Goal: Information Seeking & Learning: Learn about a topic

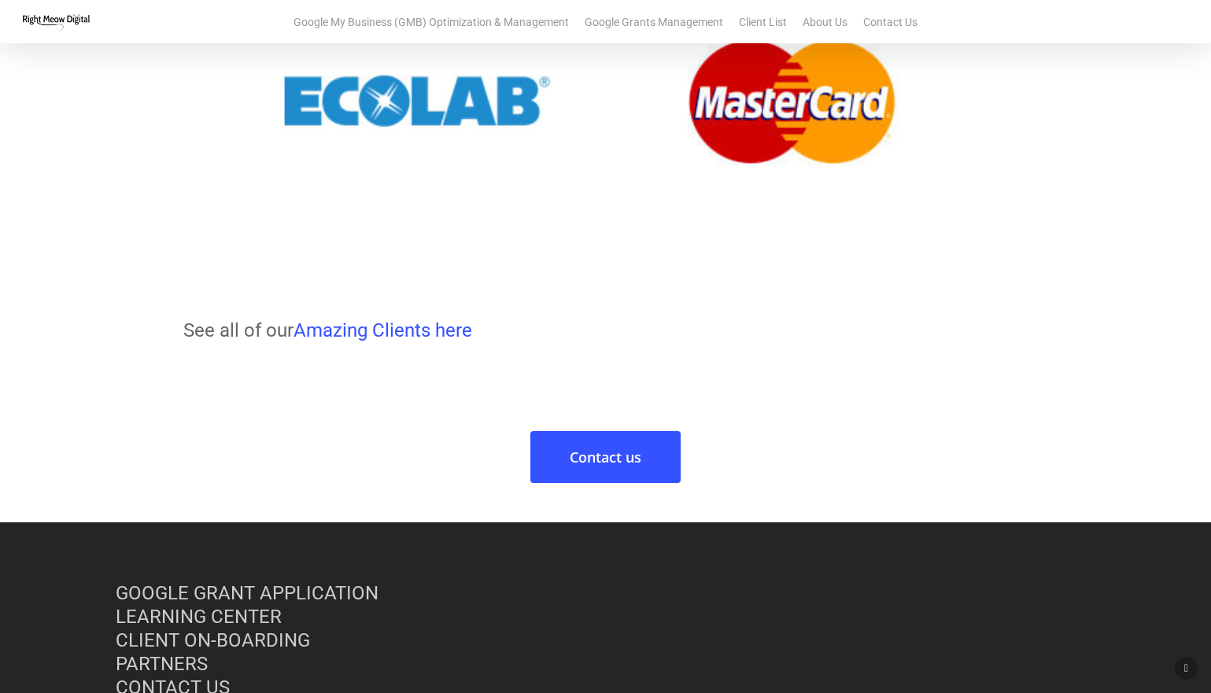
scroll to position [1714, 0]
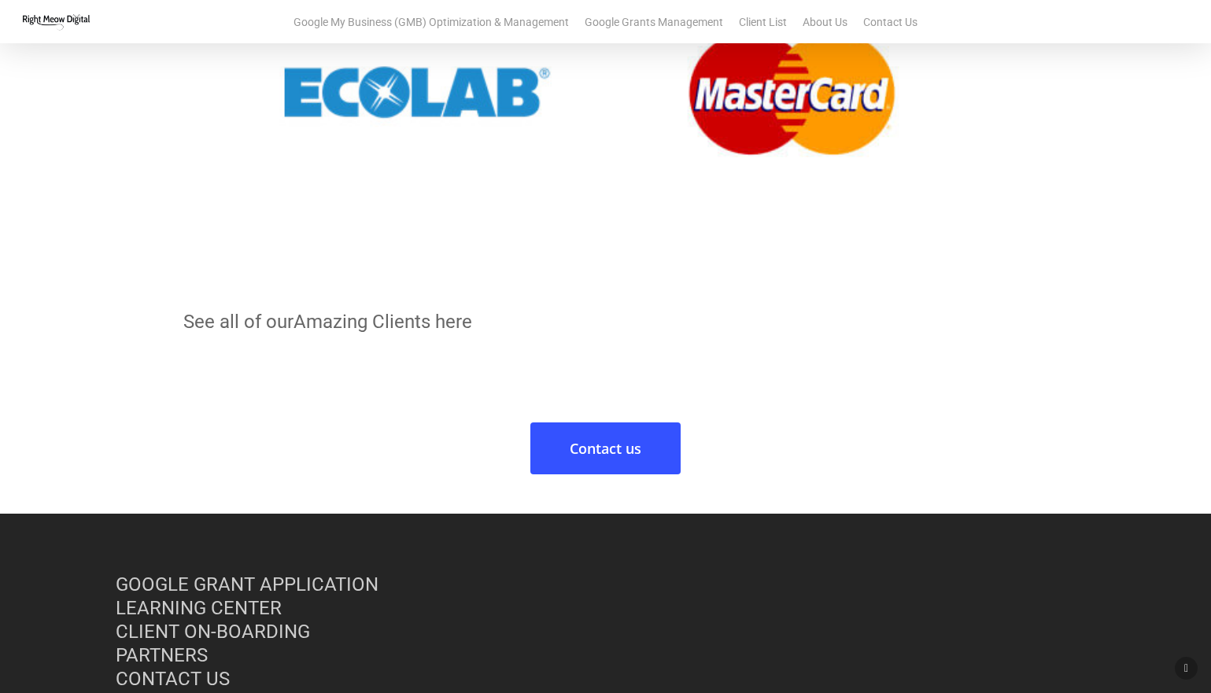
click at [404, 320] on link "Amazing Clients here" at bounding box center [383, 322] width 179 height 22
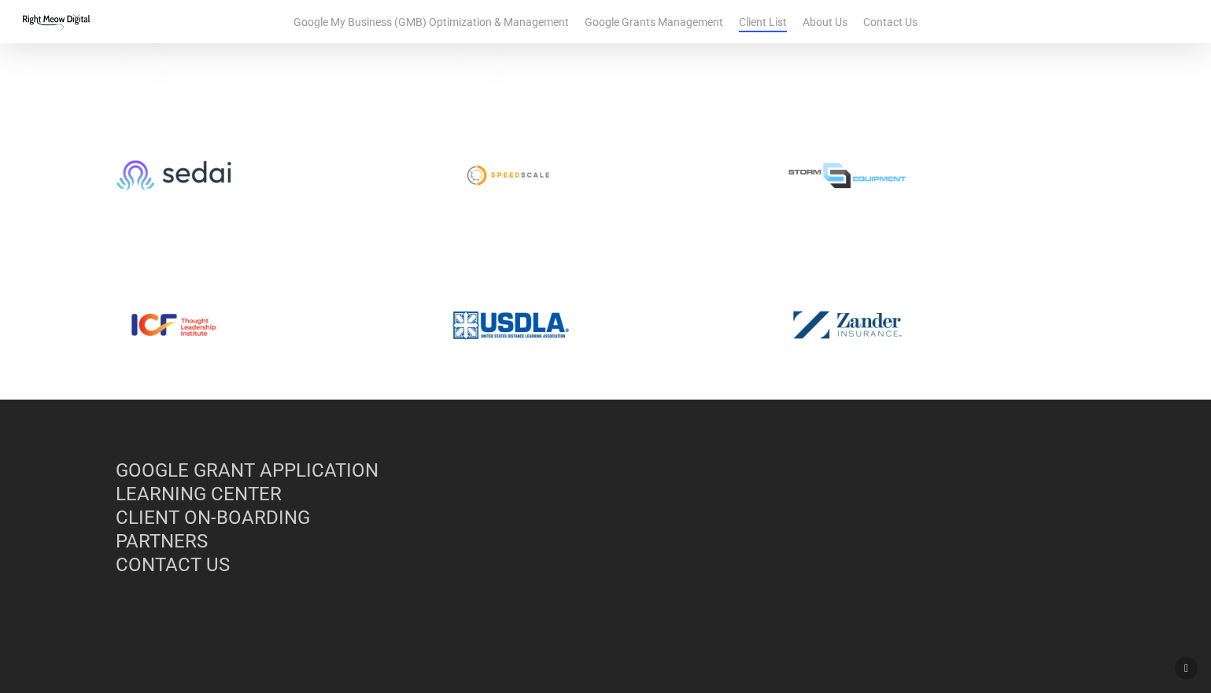
scroll to position [1366, 0]
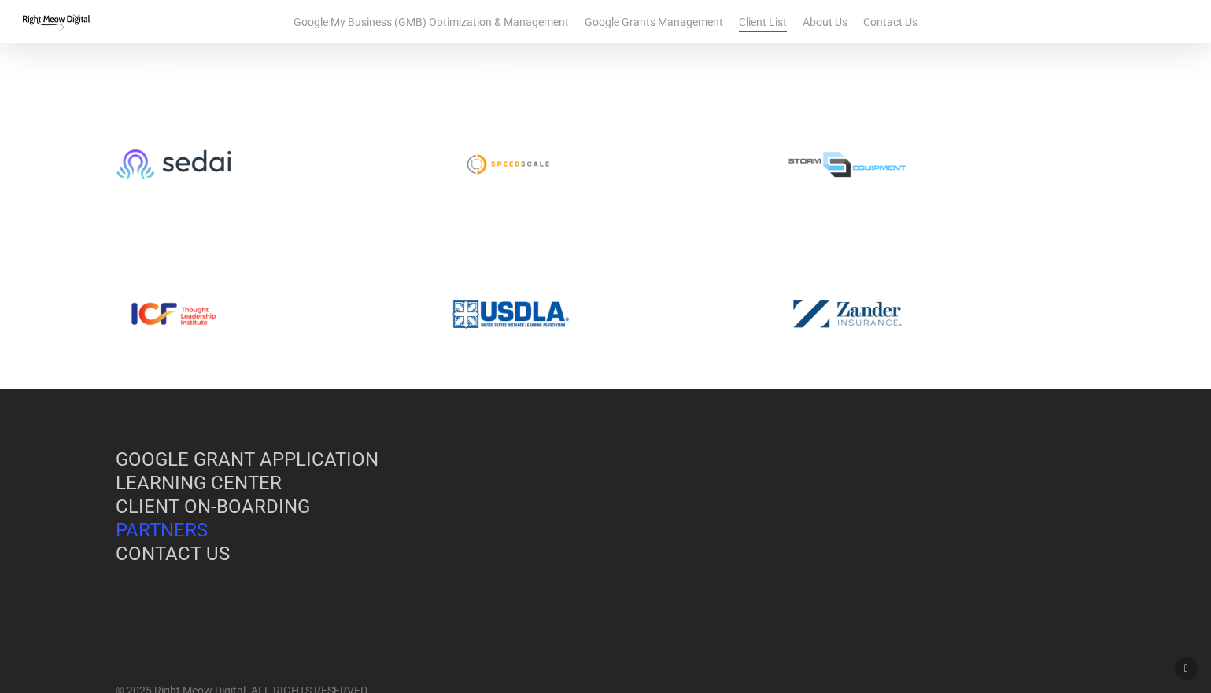
click at [188, 530] on link "PARTNERS" at bounding box center [162, 531] width 92 height 22
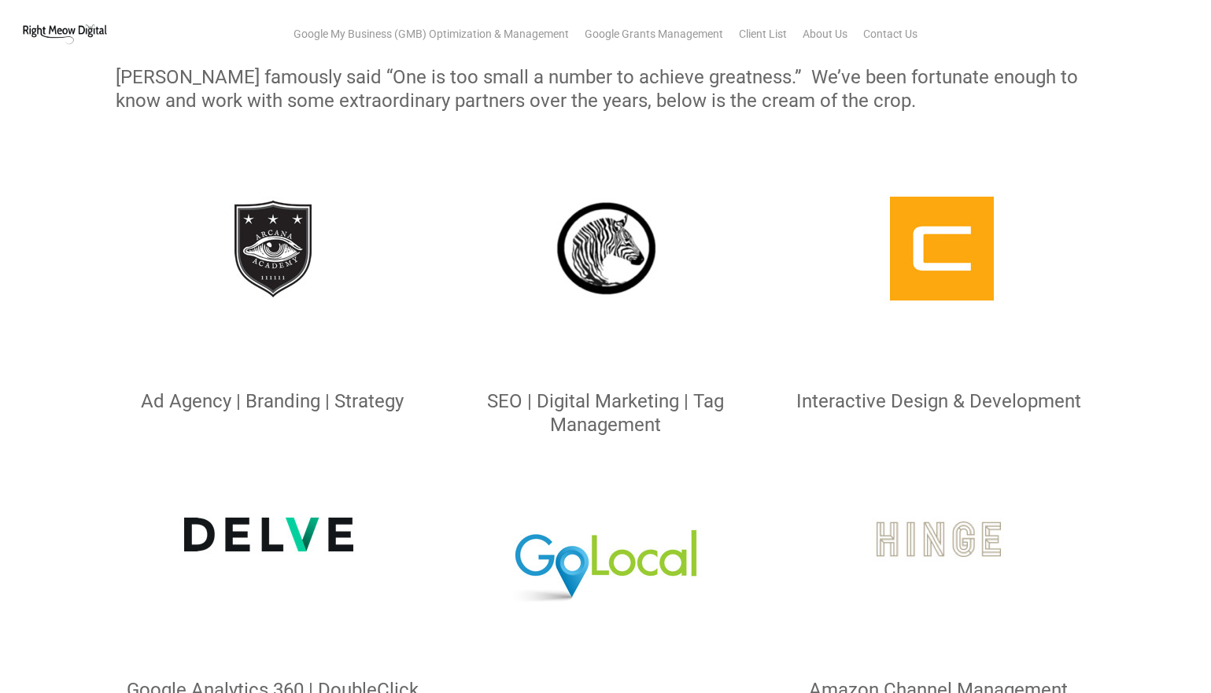
scroll to position [173, 0]
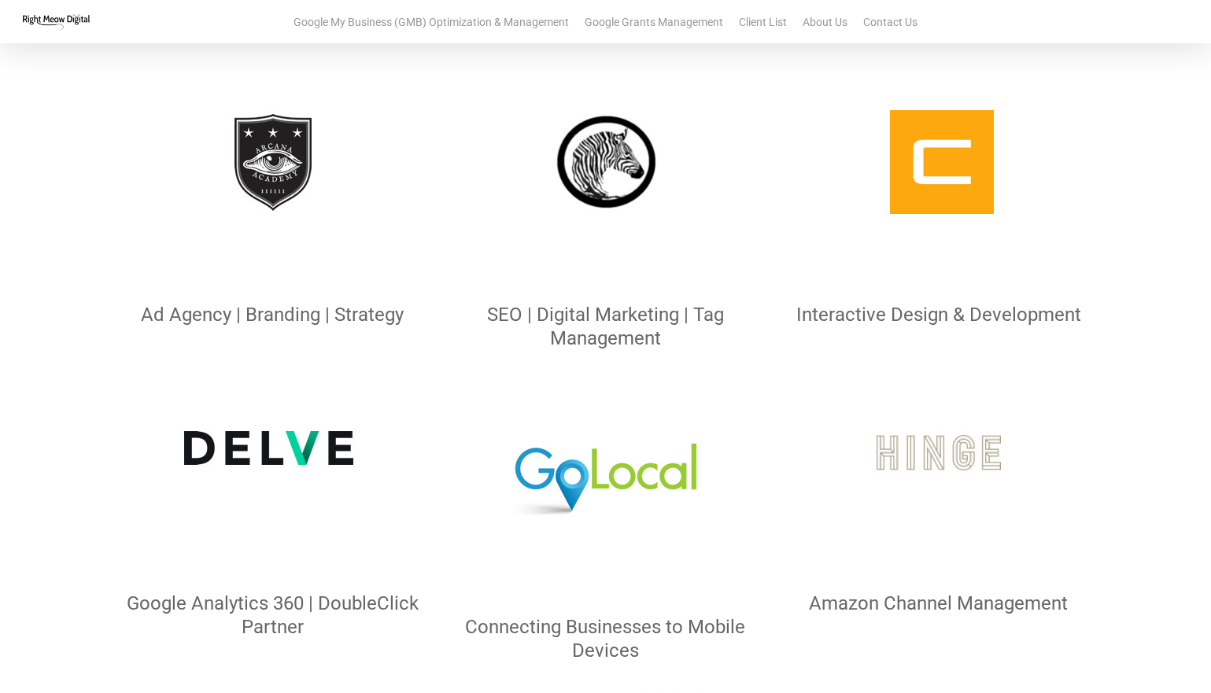
click at [1049, 190] on p at bounding box center [938, 184] width 313 height 237
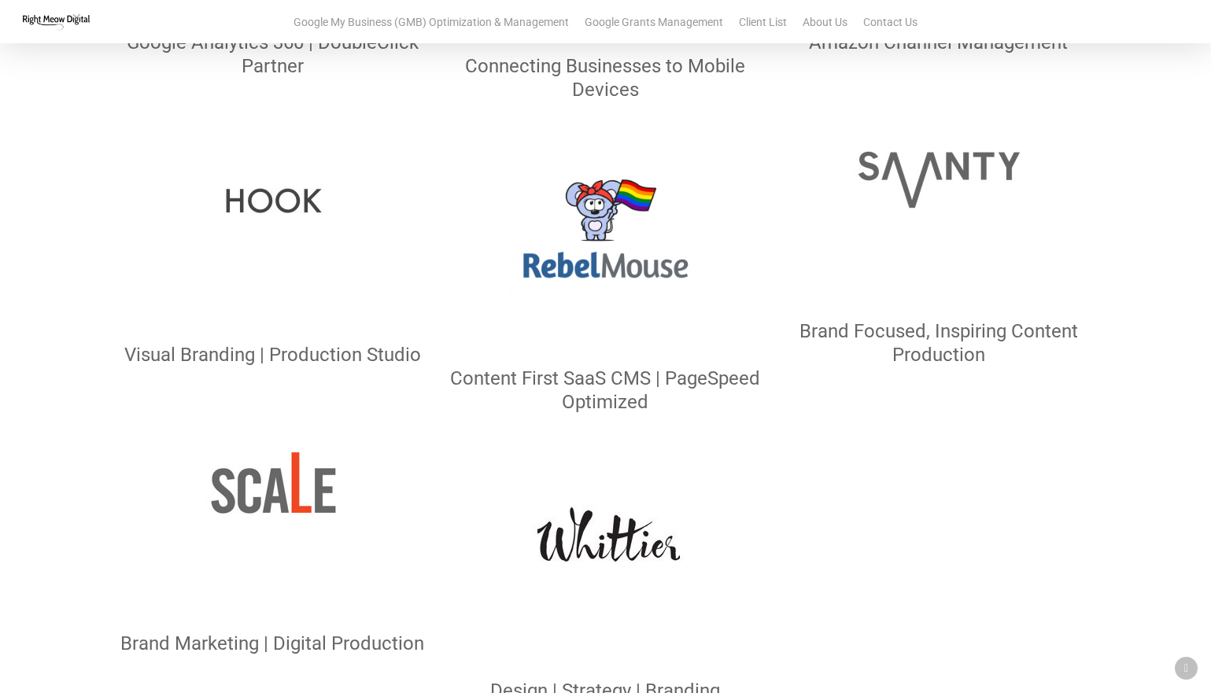
scroll to position [741, 0]
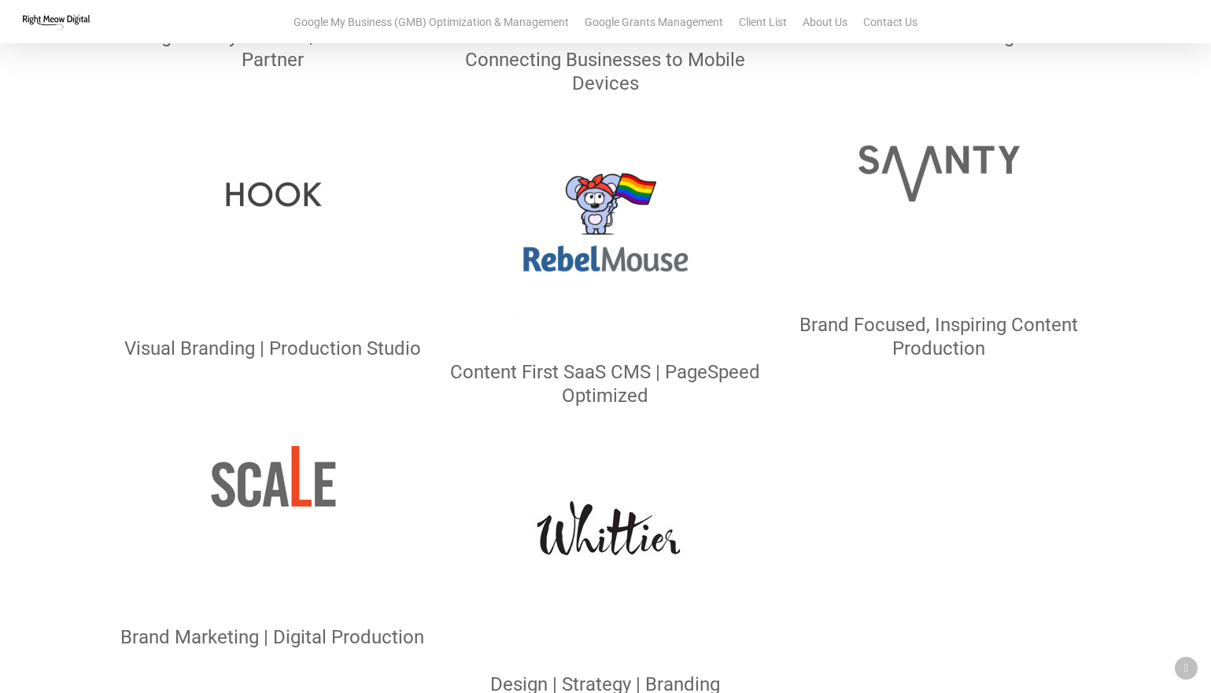
click at [274, 181] on img at bounding box center [272, 198] width 197 height 197
click at [274, 207] on img at bounding box center [272, 198] width 197 height 197
click at [251, 353] on div "Visual Branding | Production Studio" at bounding box center [272, 349] width 313 height 24
click at [926, 146] on img at bounding box center [939, 174] width 197 height 197
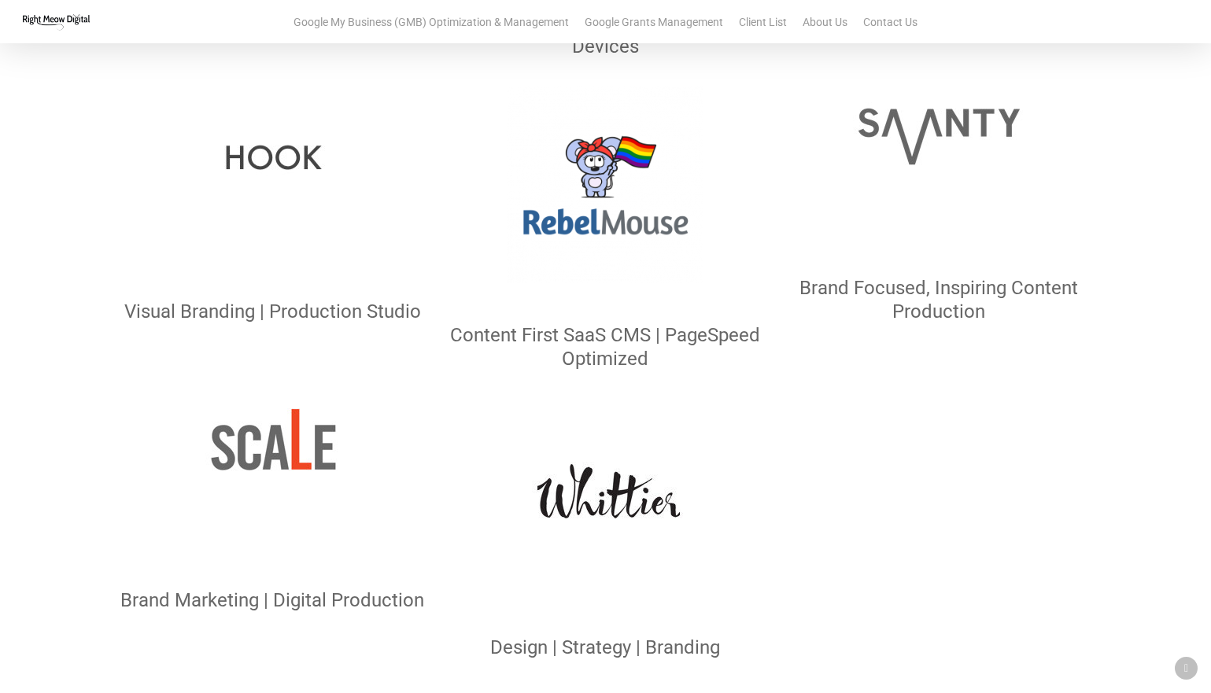
scroll to position [780, 0]
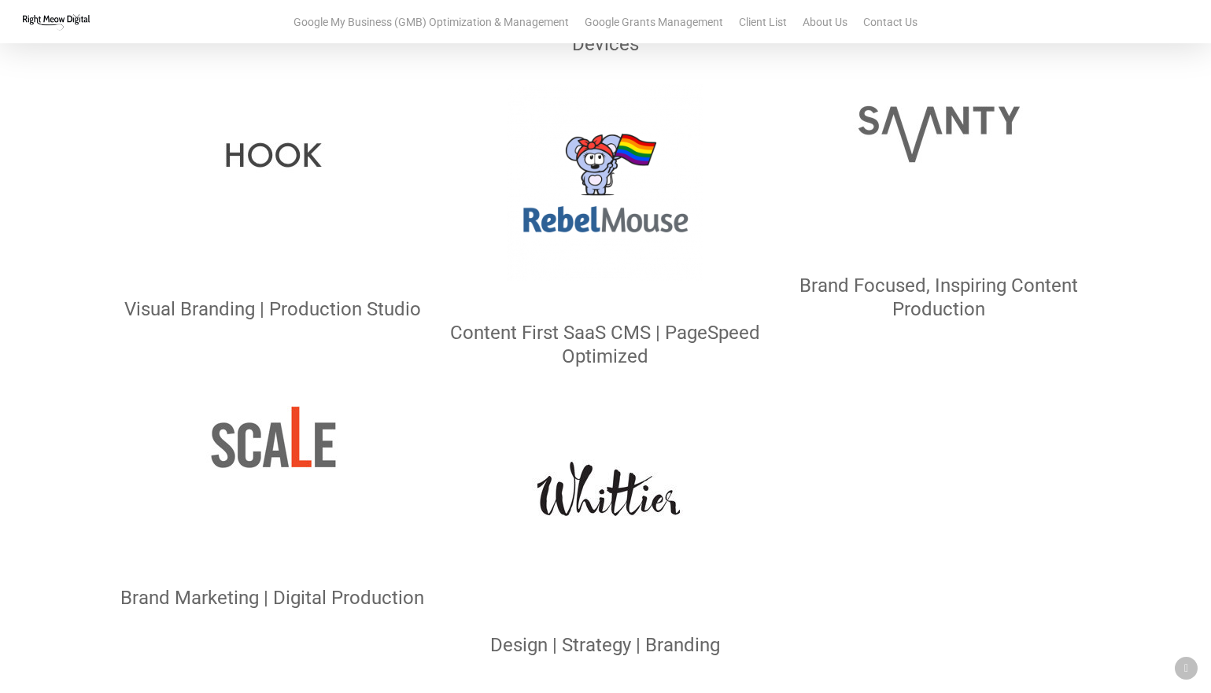
click at [923, 133] on img at bounding box center [939, 135] width 197 height 197
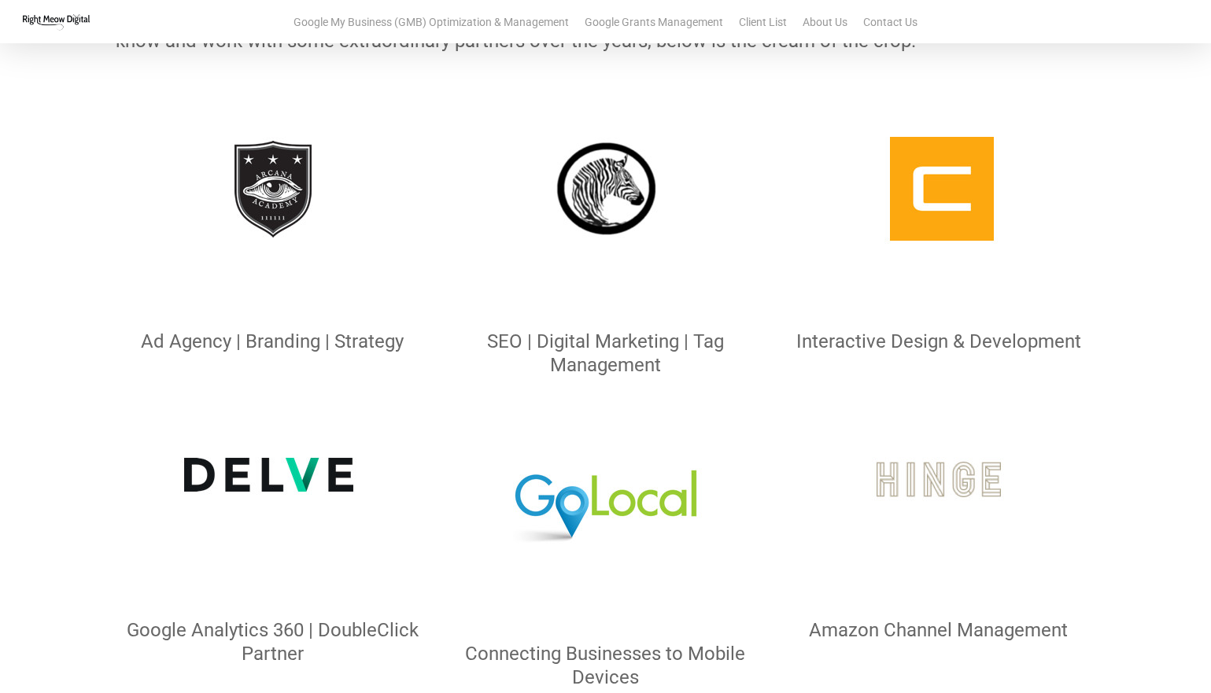
scroll to position [0, 0]
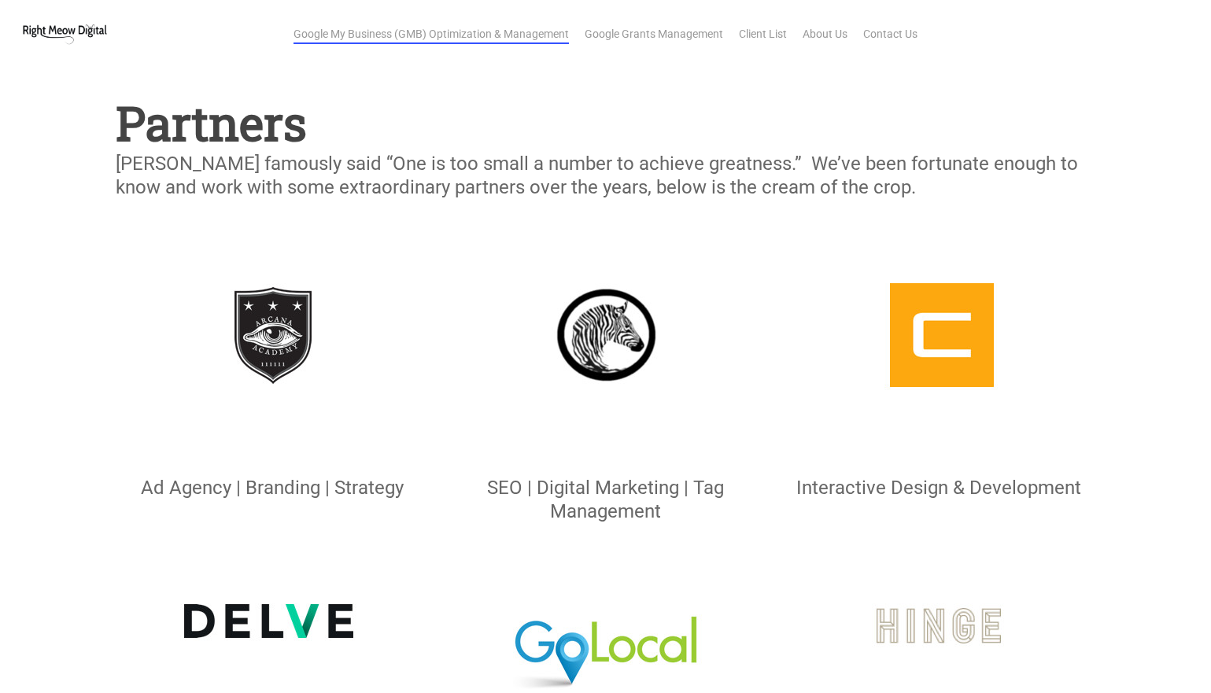
click at [531, 34] on link "Google My Business (GMB) Optimization & Management" at bounding box center [431, 34] width 275 height 16
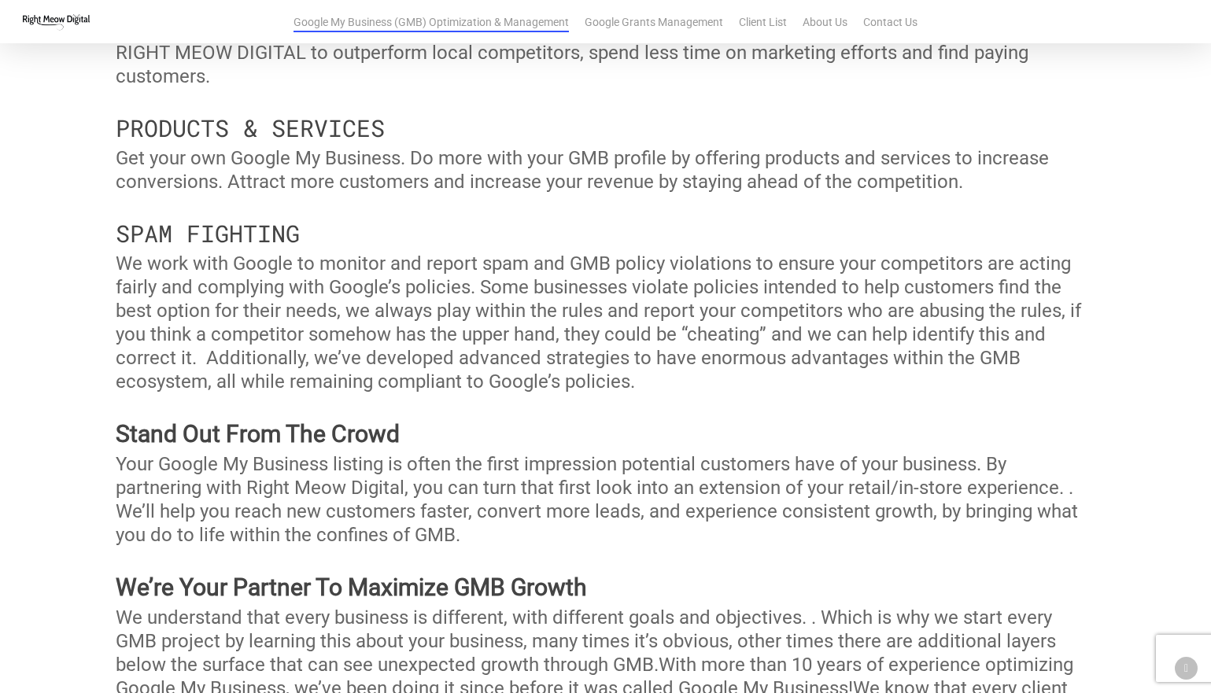
scroll to position [6671, 0]
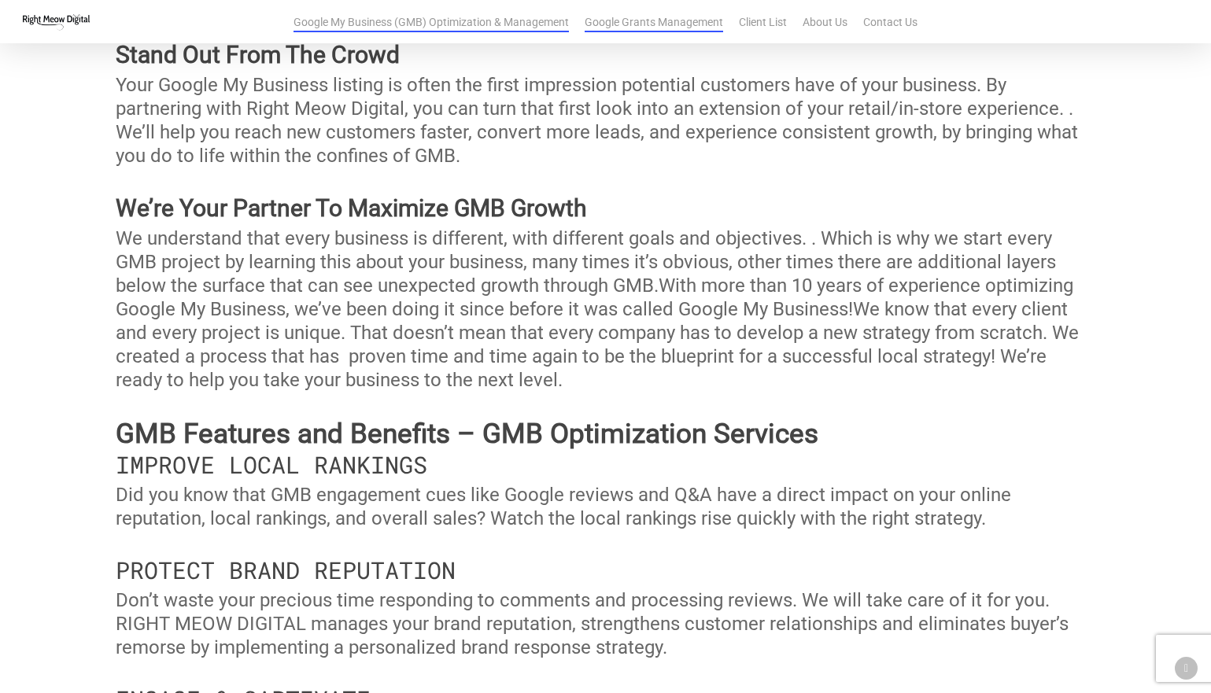
click at [656, 20] on link "Google Grants Management" at bounding box center [654, 22] width 139 height 16
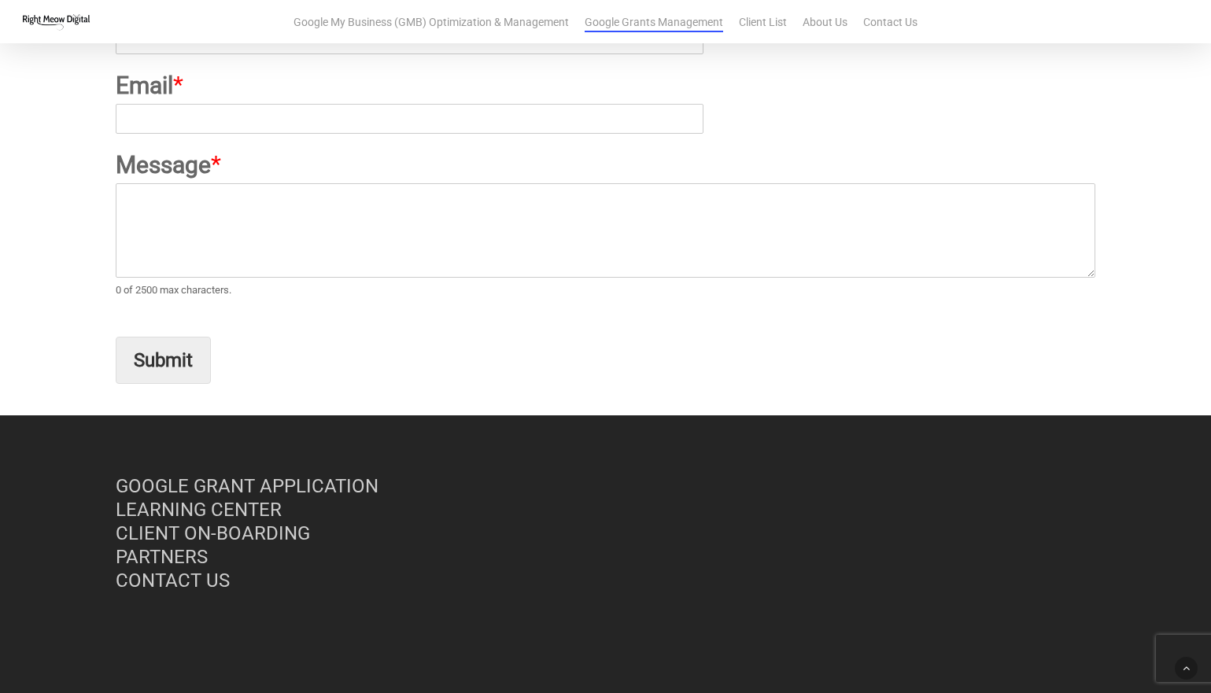
scroll to position [6344, 0]
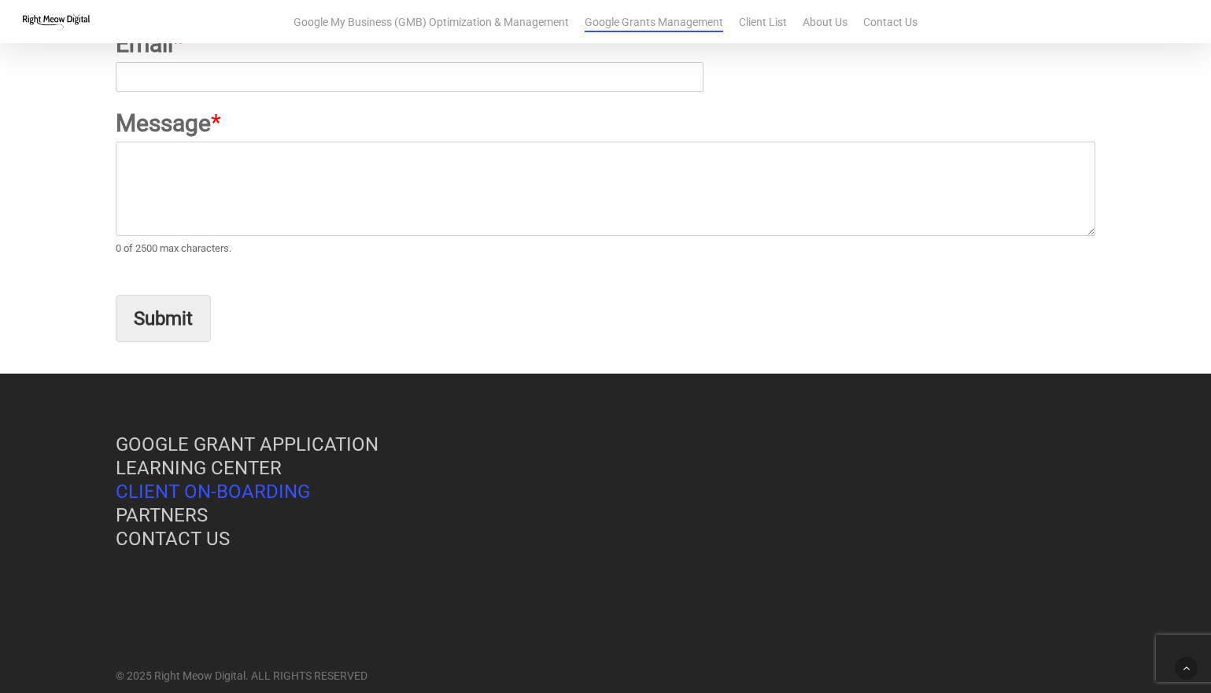
click at [194, 481] on link "CLIENT ON-BOARDING" at bounding box center [213, 492] width 194 height 22
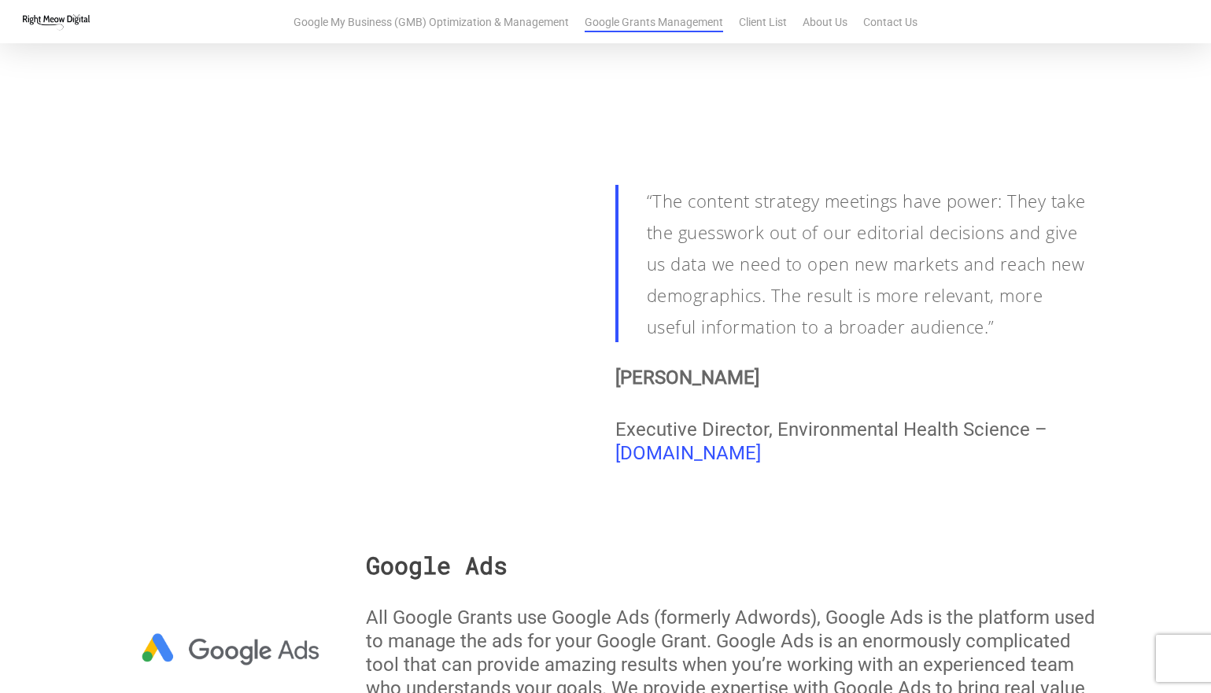
scroll to position [1668, 0]
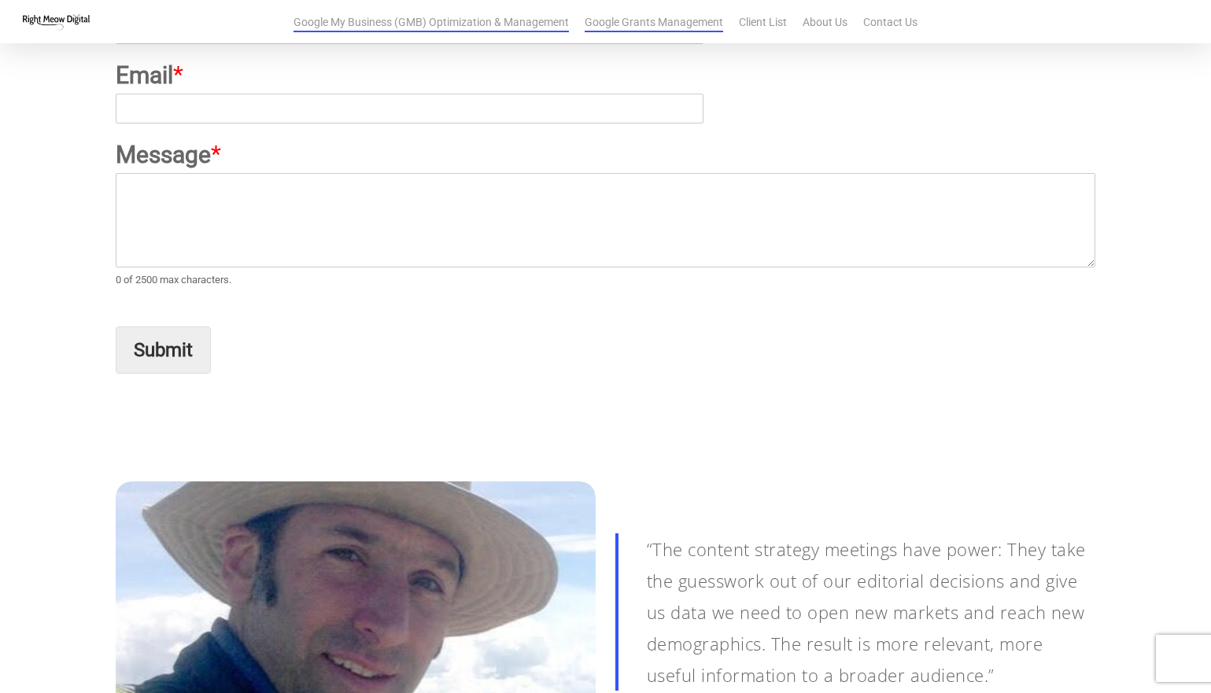
click at [434, 21] on link "Google My Business (GMB) Optimization & Management" at bounding box center [431, 22] width 275 height 16
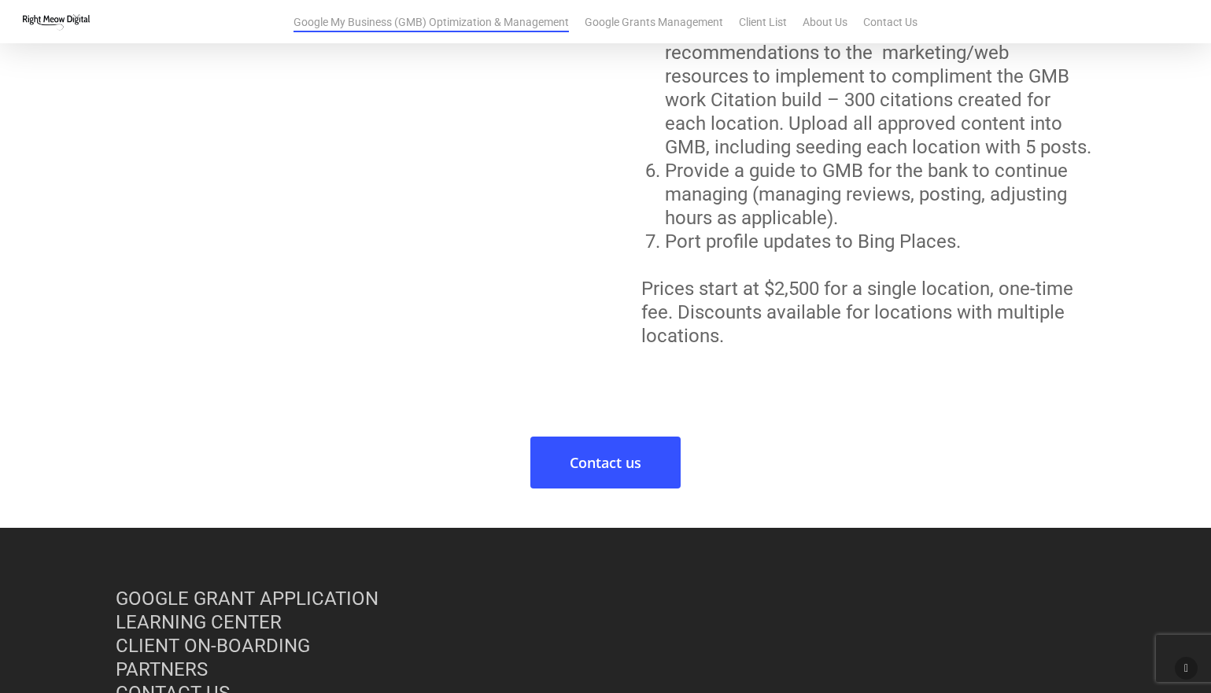
scroll to position [8462, 0]
